Goal: Task Accomplishment & Management: Complete application form

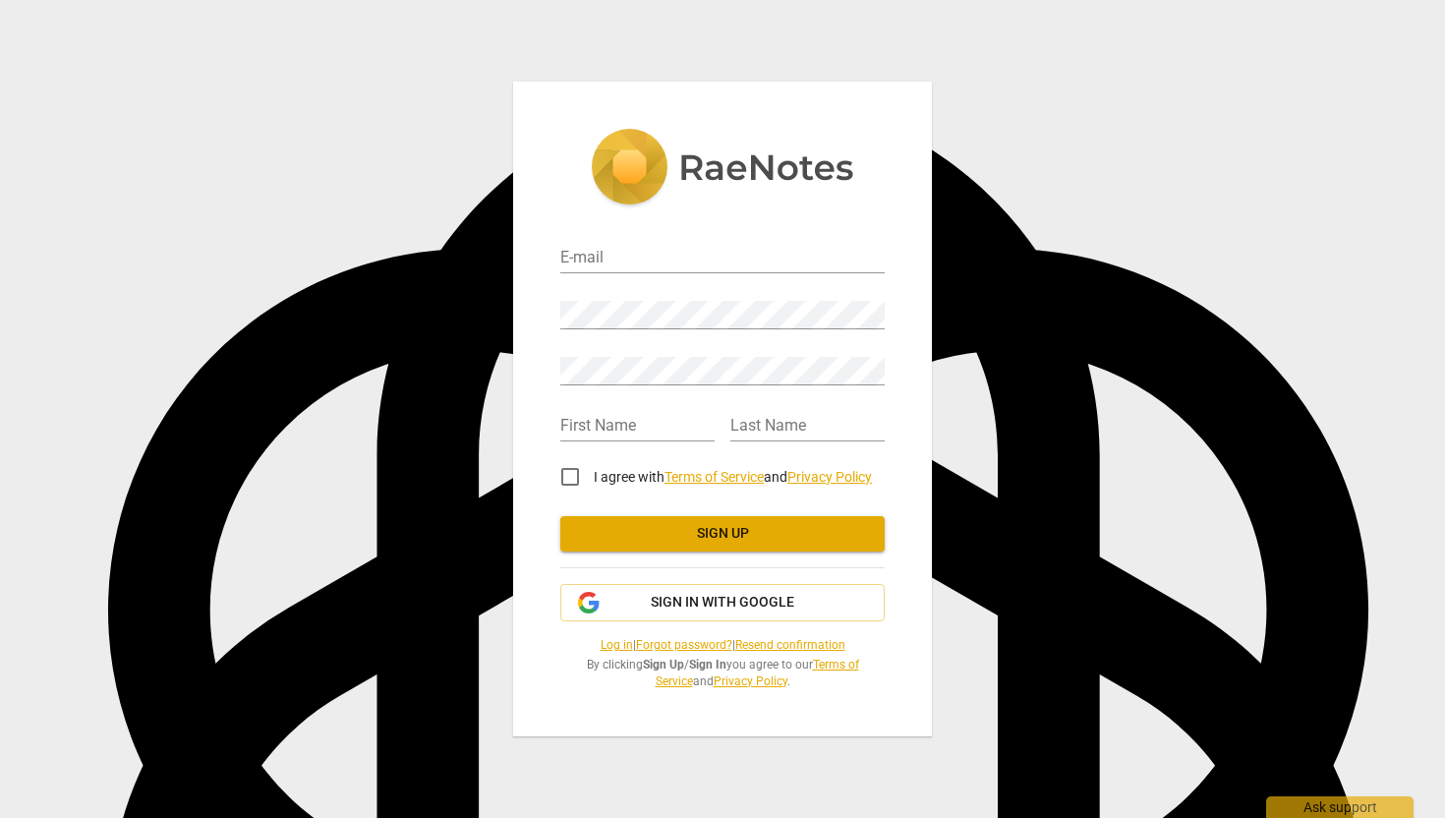
scroll to position [1253, 0]
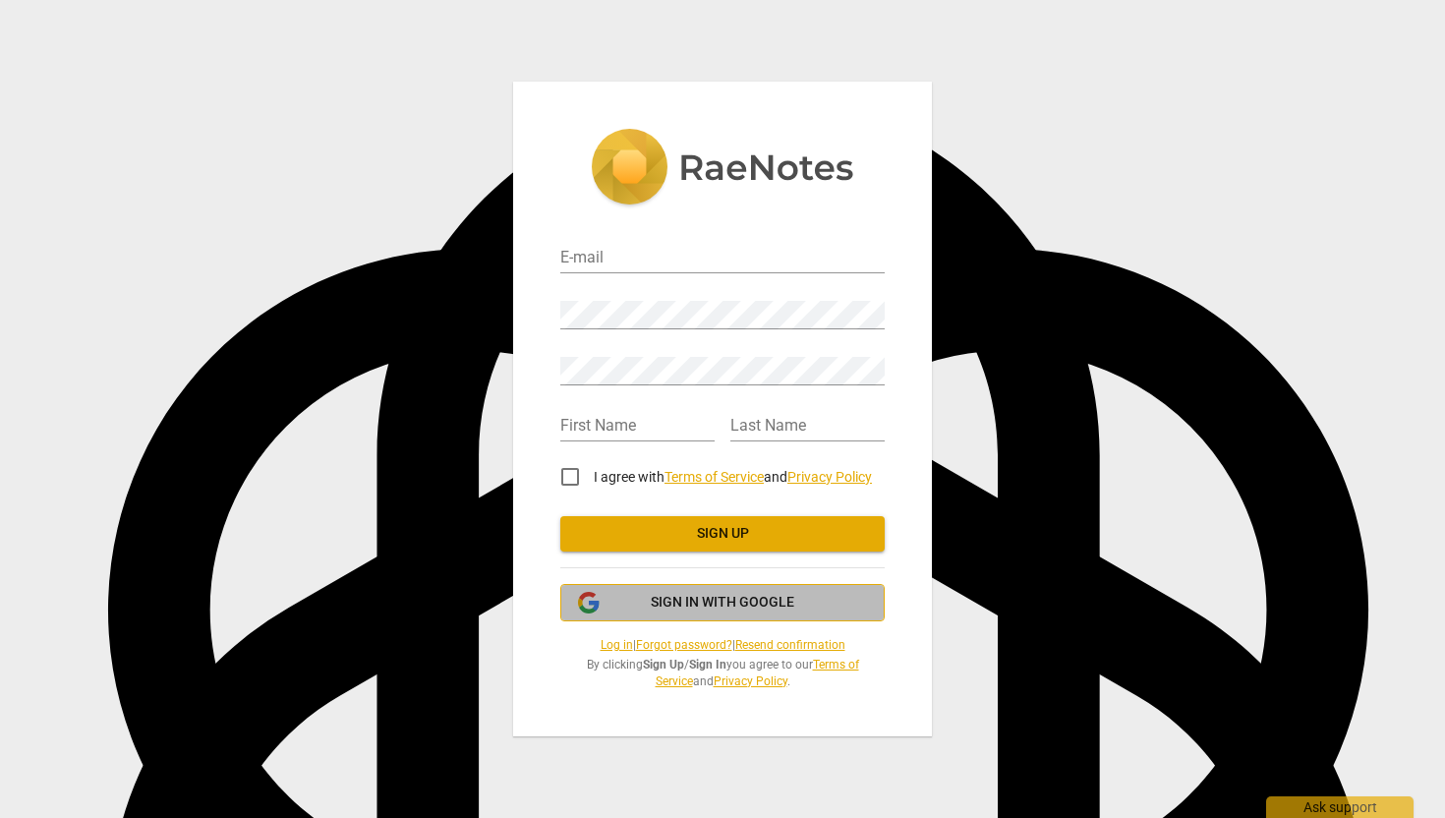
click at [611, 599] on span "Sign in with Google" at bounding box center [722, 603] width 291 height 20
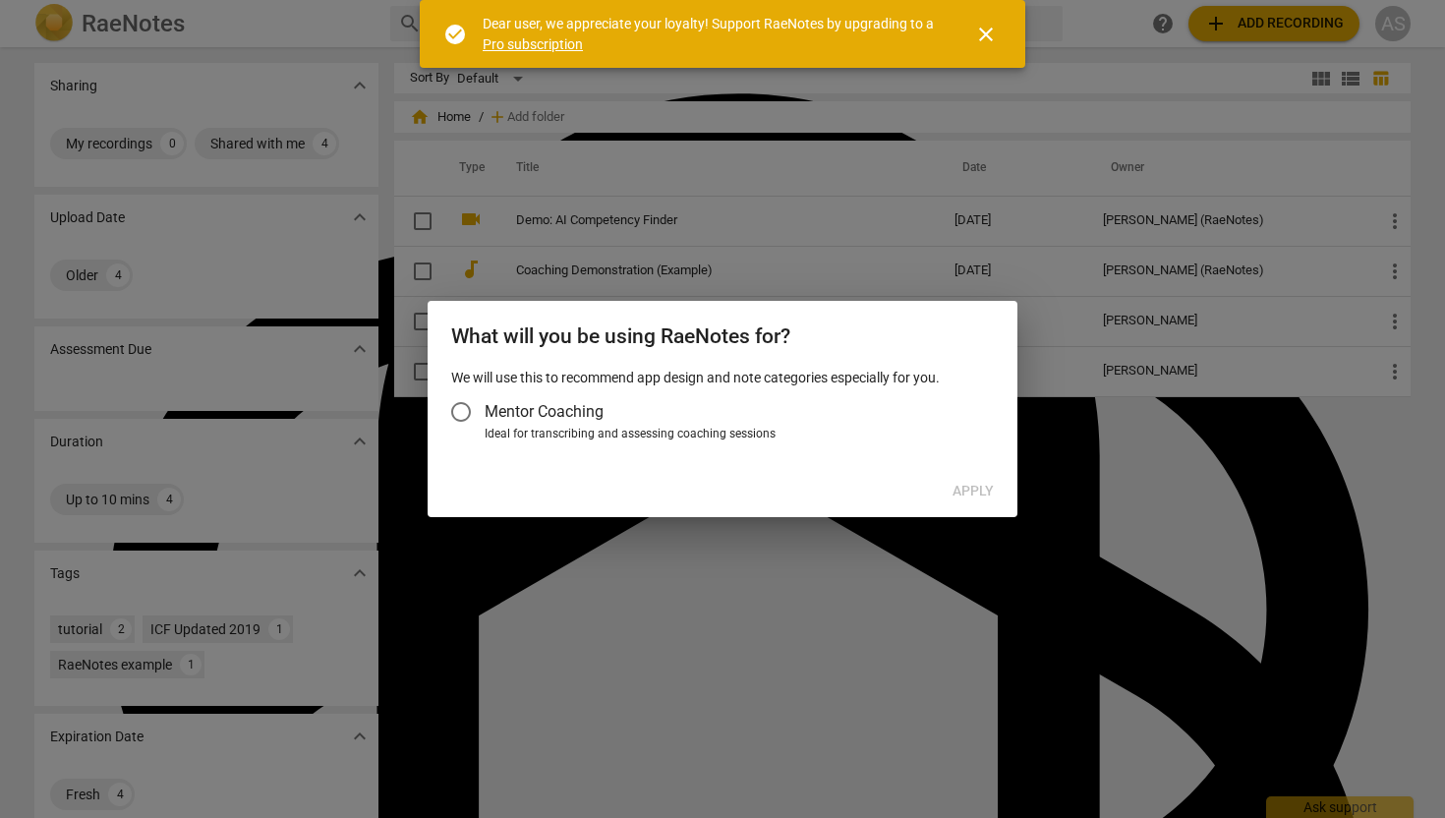
scroll to position [1253, 0]
click at [573, 426] on div "Ideal for transcribing and assessing coaching sessions" at bounding box center [736, 435] width 503 height 18
click at [0, 0] on input "Ideal for transcribing and assessing coaching sessions" at bounding box center [0, 0] width 0 height 0
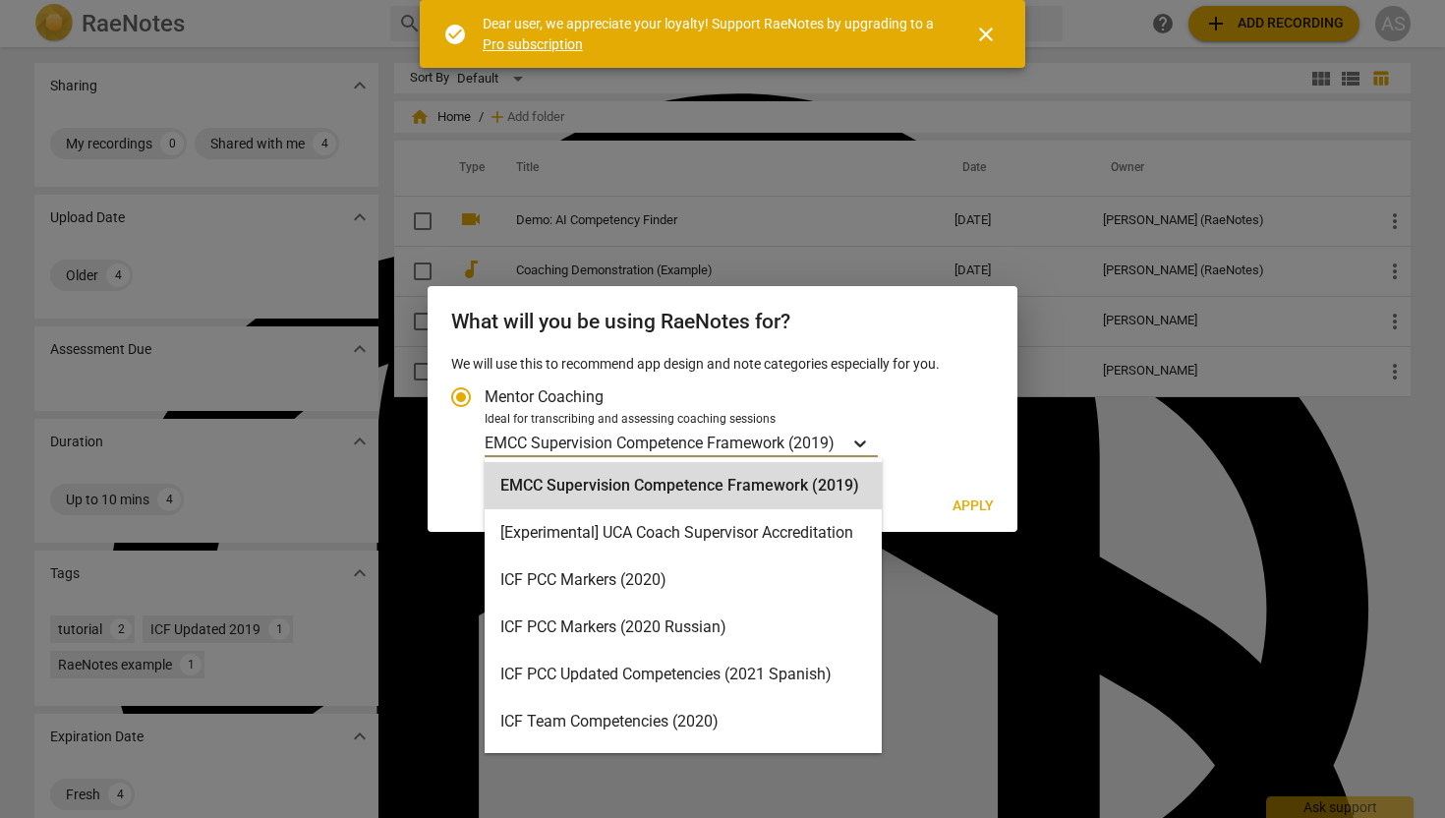
click at [878, 446] on div "Account type" at bounding box center [859, 443] width 35 height 29
click at [0, 0] on input "Ideal for transcribing and assessing coaching sessions EMCC Supervision Compete…" at bounding box center [0, 0] width 0 height 0
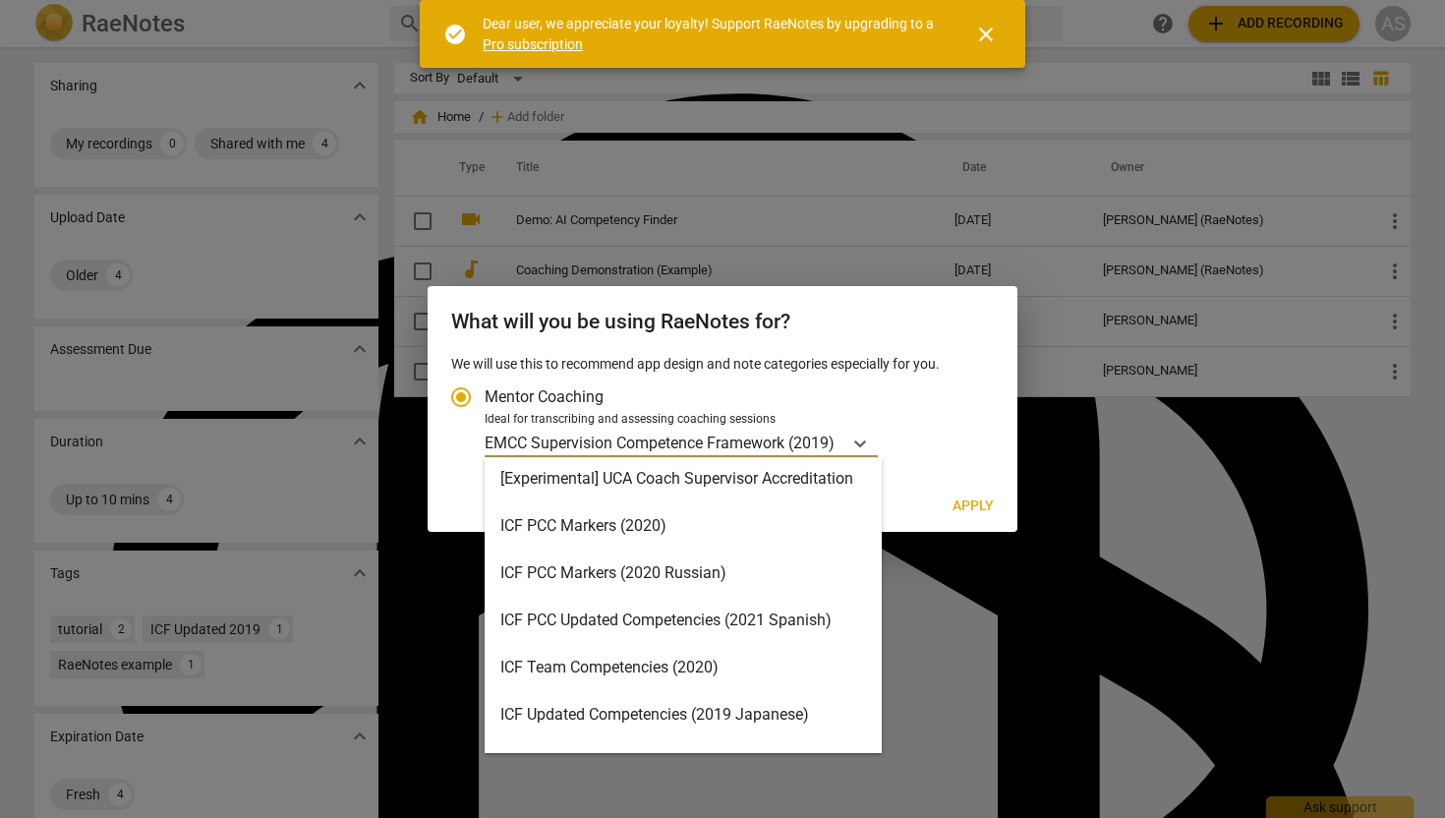
scroll to position [0, 0]
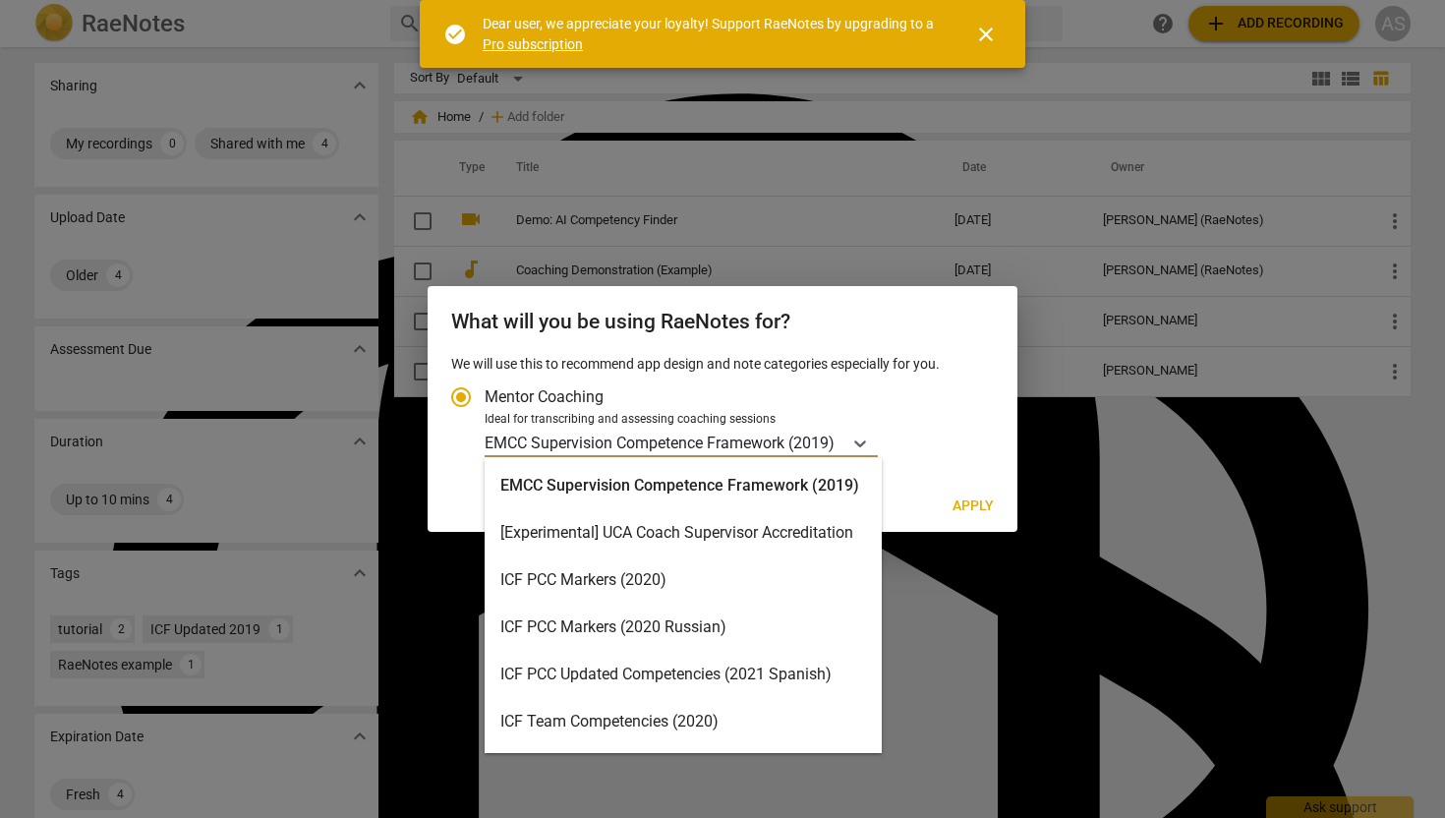
click at [825, 499] on div "EMCC Supervision Competence Framework (2019)" at bounding box center [683, 485] width 397 height 47
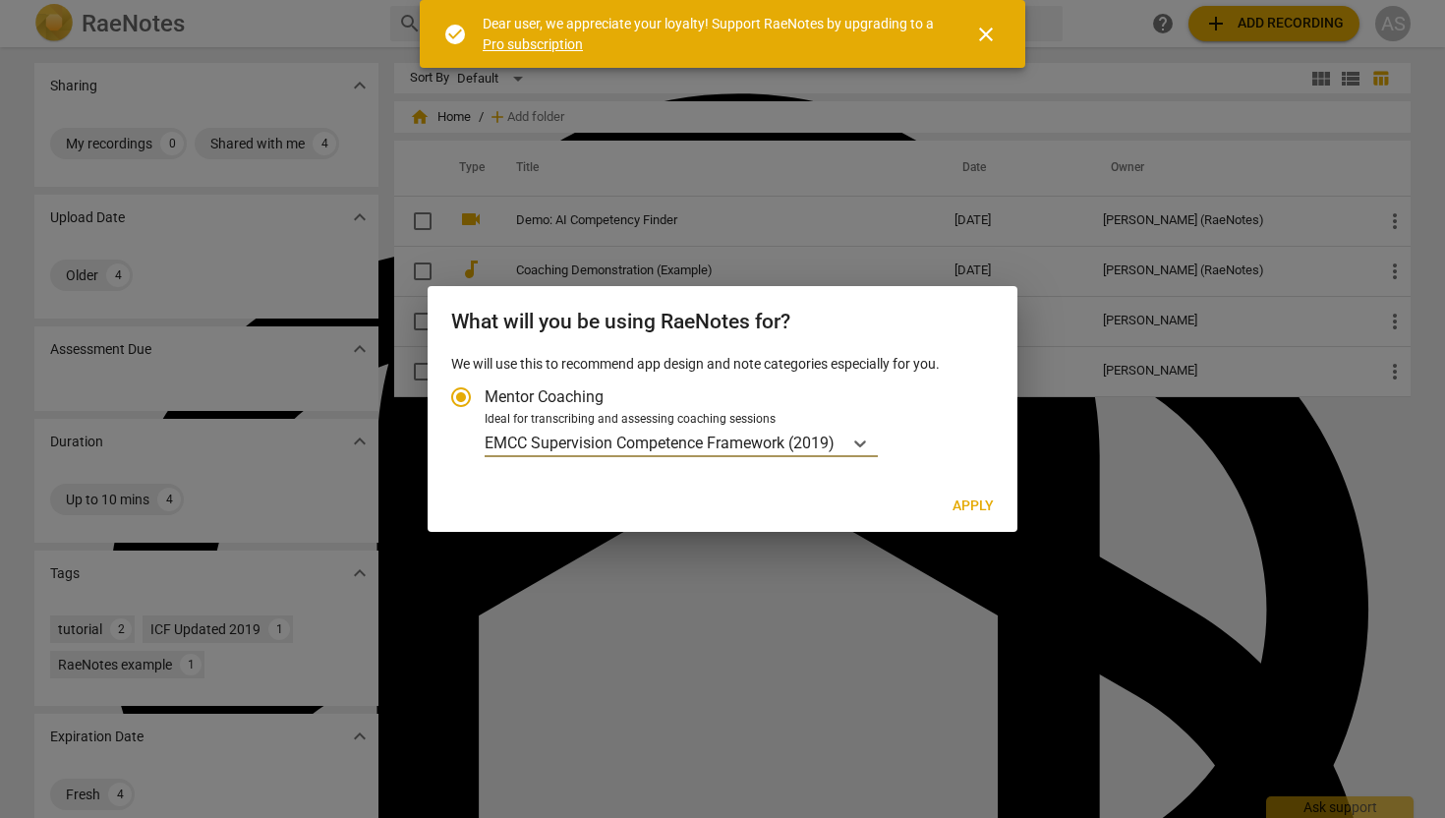
click at [968, 494] on button "Apply" at bounding box center [973, 506] width 73 height 35
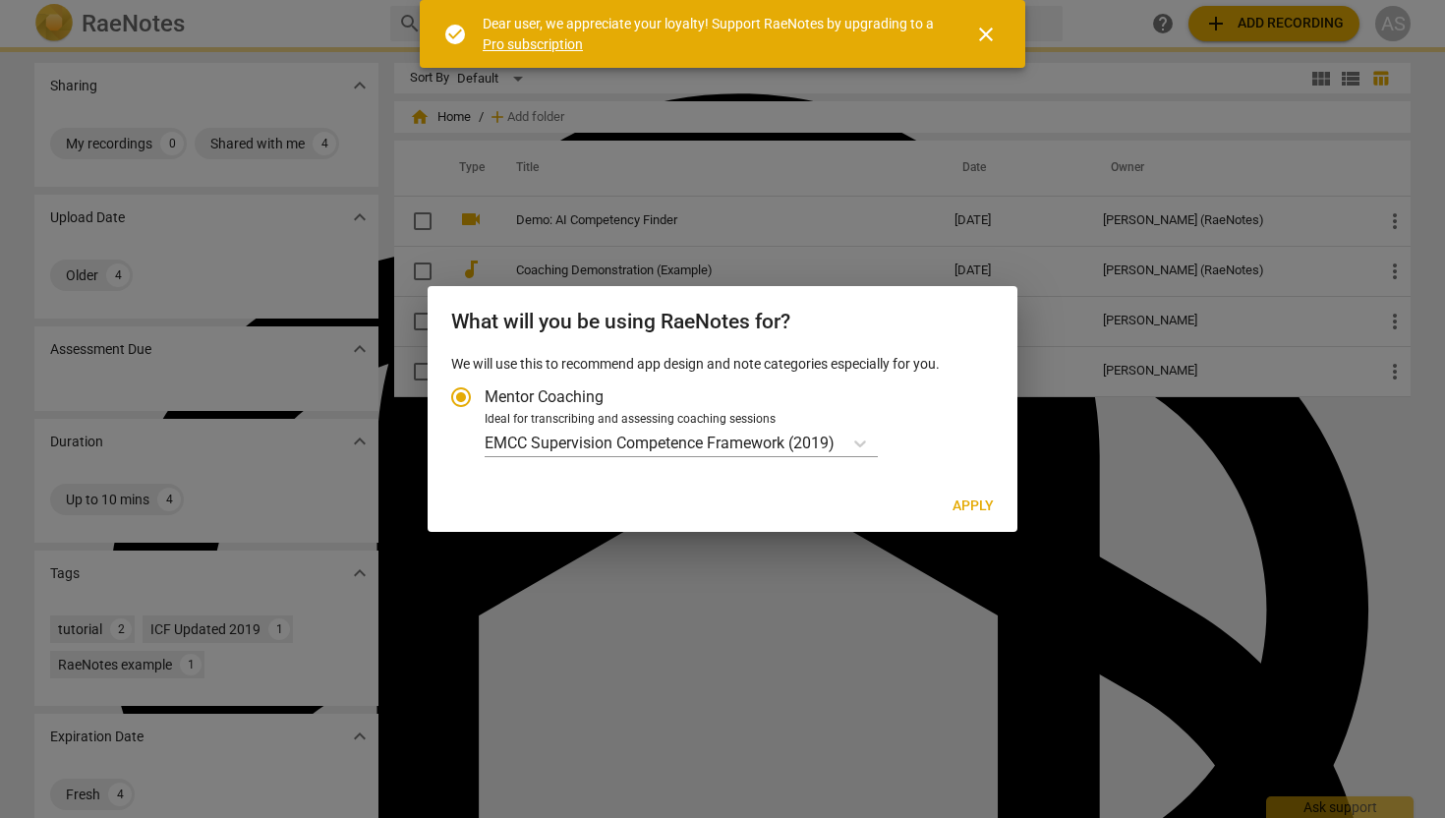
radio input "false"
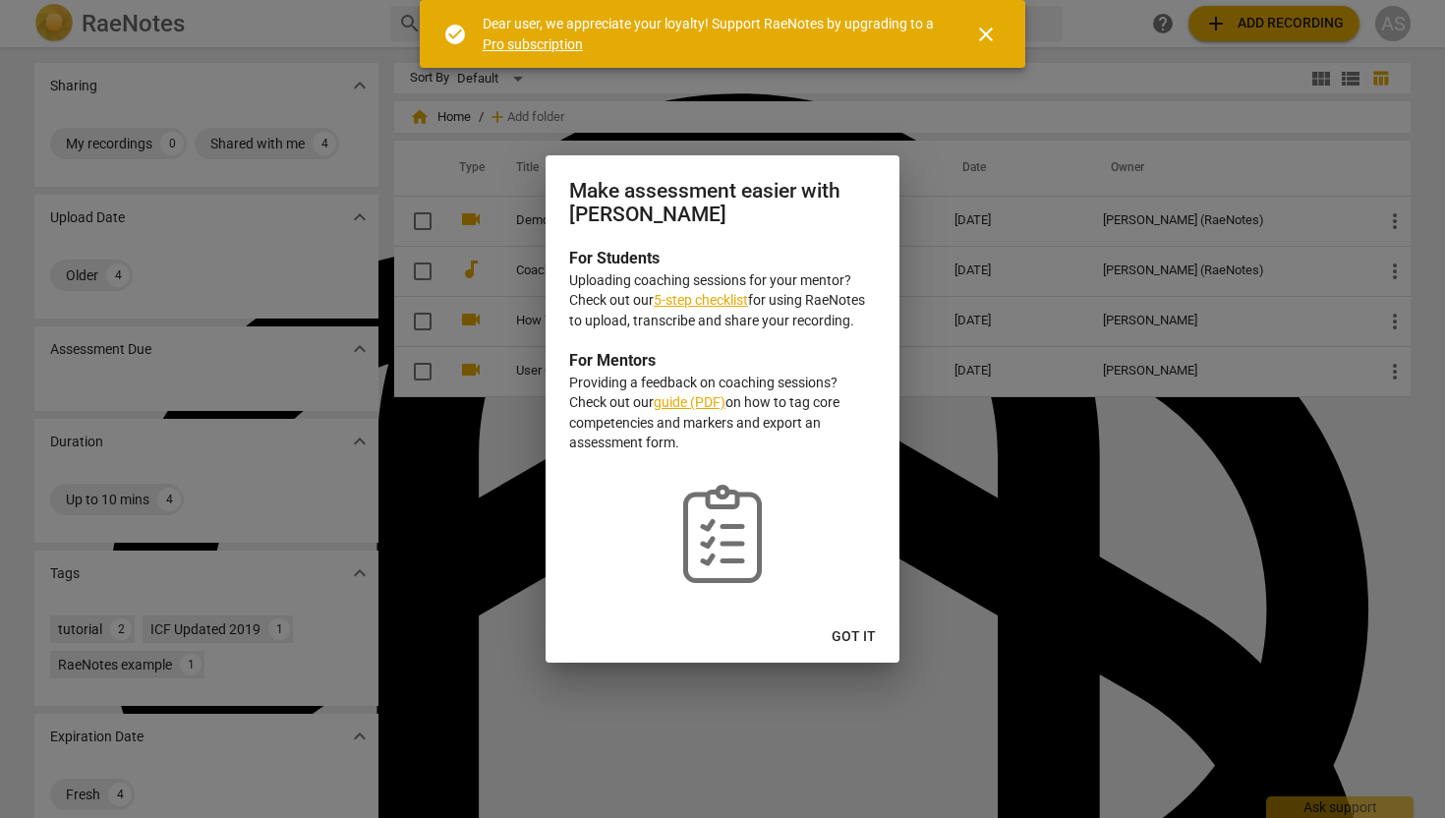
click at [851, 633] on span "Got it" at bounding box center [854, 637] width 44 height 20
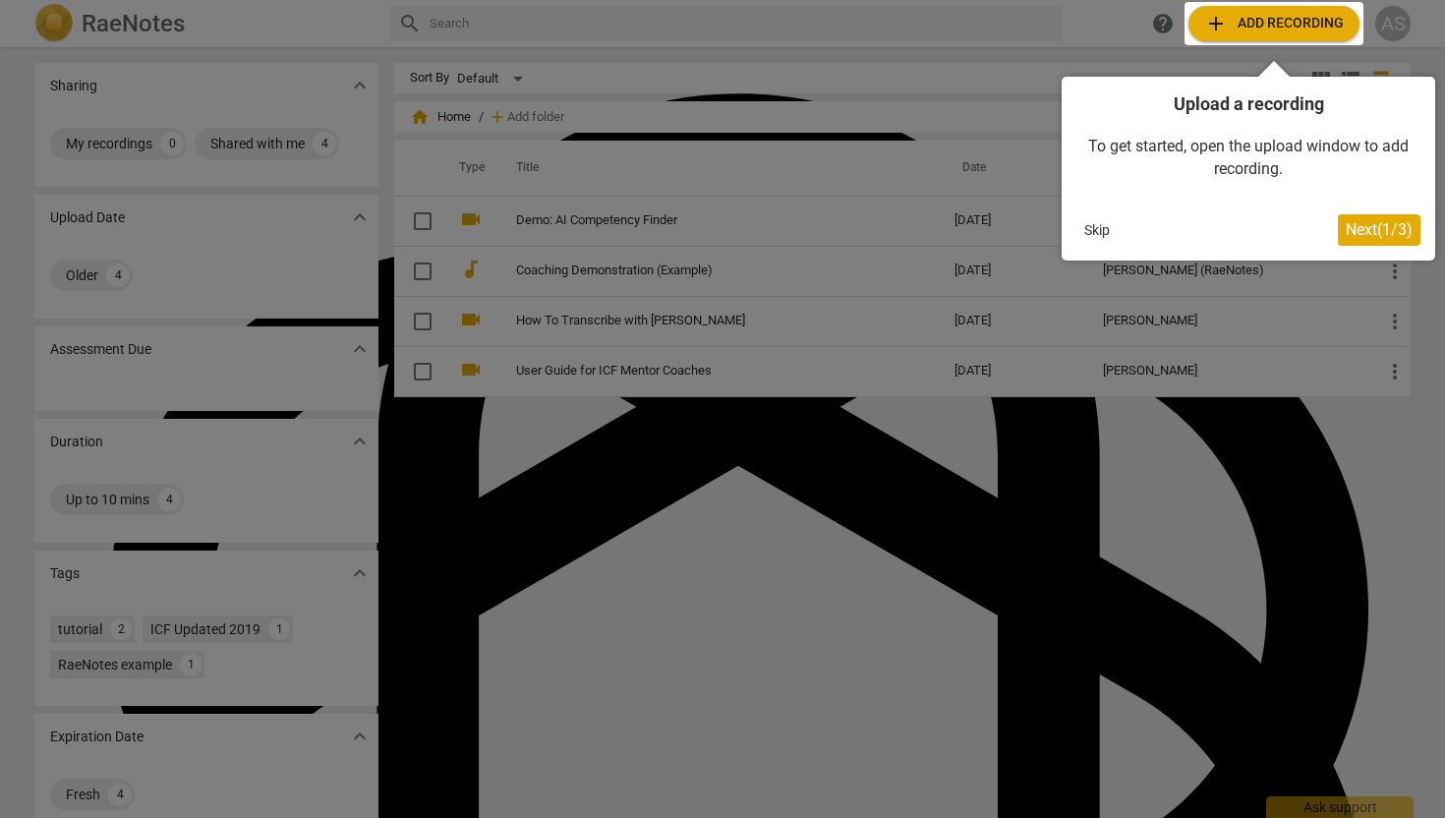
click at [1058, 352] on div at bounding box center [722, 409] width 1445 height 818
click at [1346, 224] on span "Next ( 1 / 3 )" at bounding box center [1379, 229] width 67 height 19
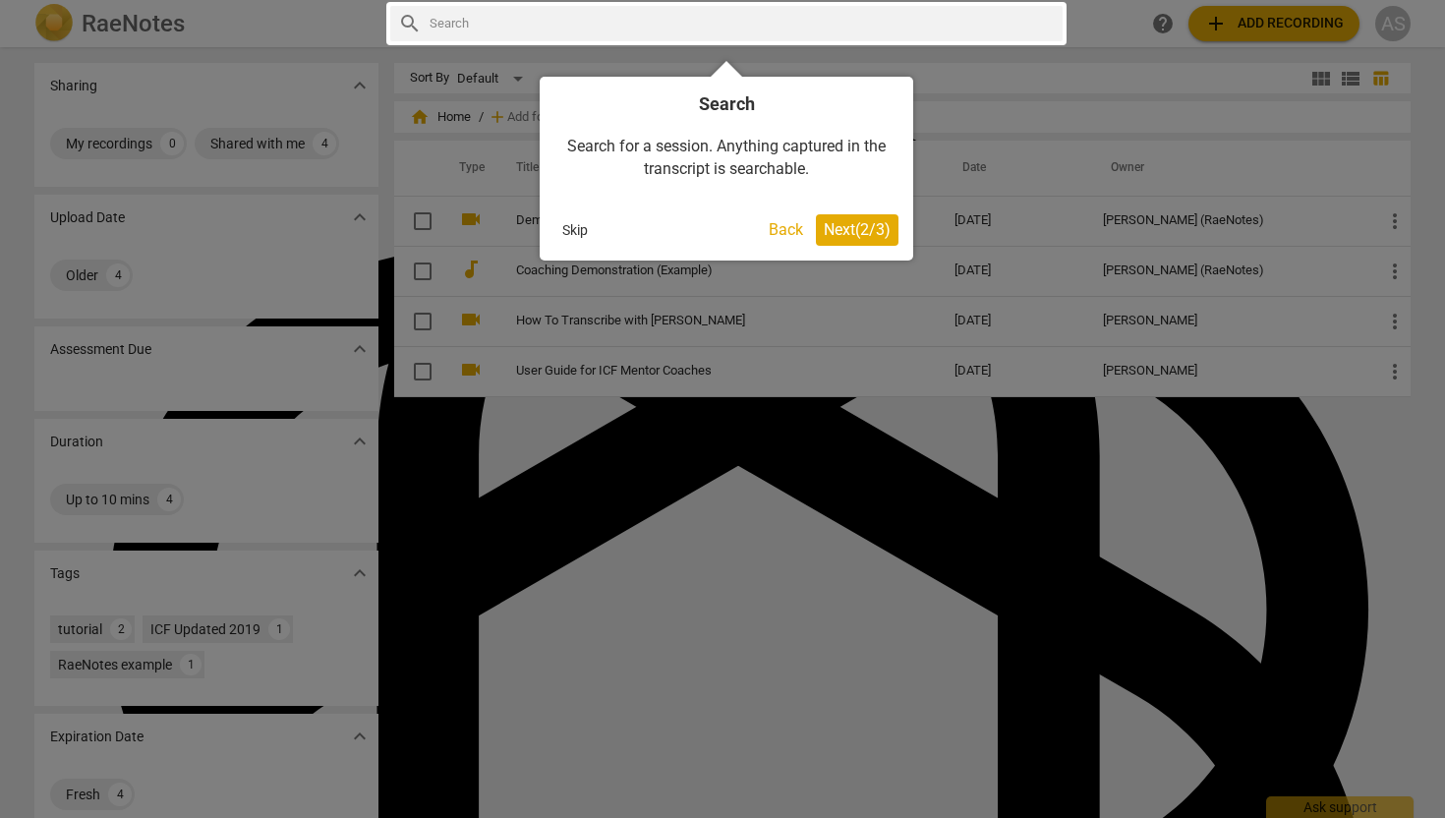
click at [888, 239] on button "Next ( 2 / 3 )" at bounding box center [857, 229] width 83 height 31
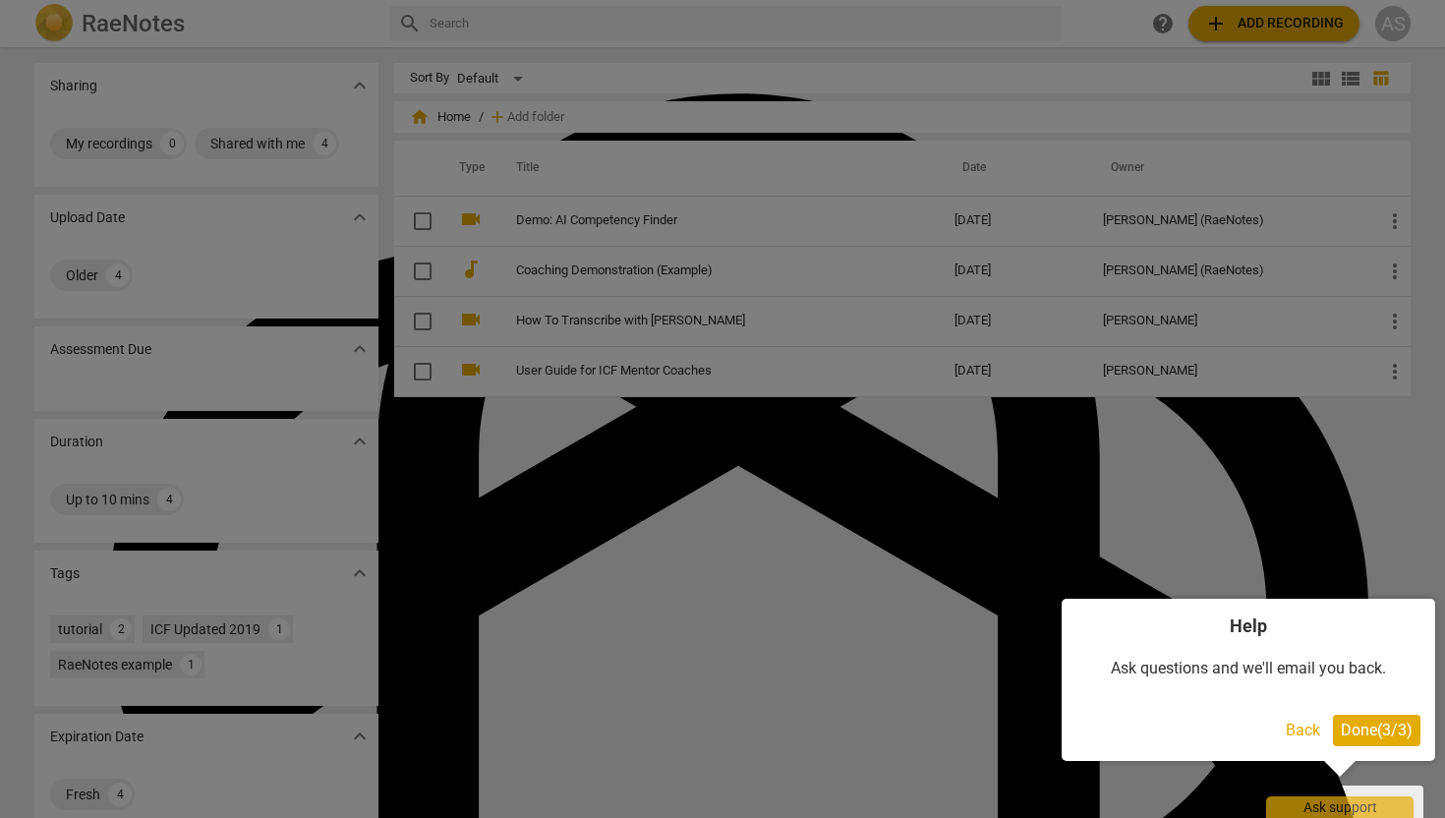
click at [1376, 739] on button "Done ( 3 / 3 )" at bounding box center [1376, 730] width 87 height 31
